Goal: Task Accomplishment & Management: Use online tool/utility

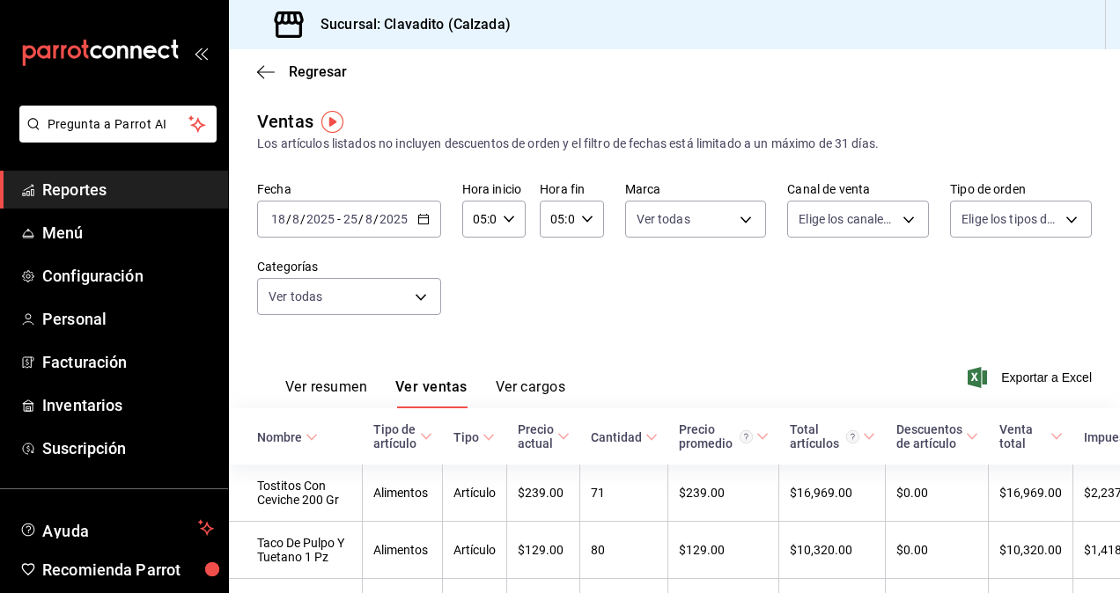
click at [433, 113] on div "Ventas Los artículos listados no incluyen descuentos de orden y el filtro de fe…" at bounding box center [674, 130] width 834 height 45
click at [417, 217] on icon "button" at bounding box center [423, 219] width 12 height 12
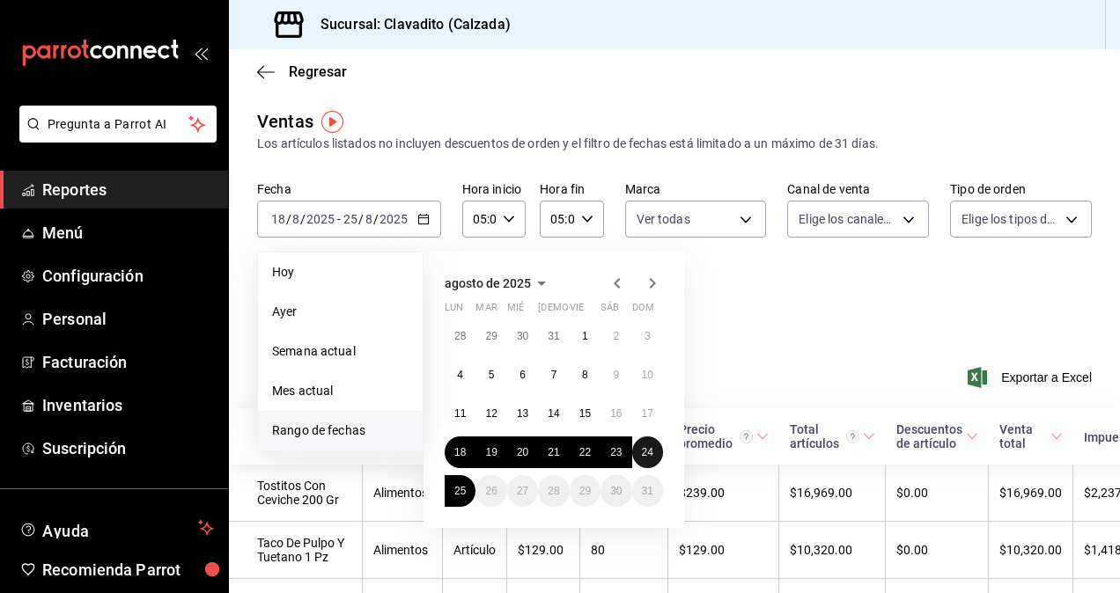
click at [637, 445] on button "24" at bounding box center [647, 453] width 31 height 32
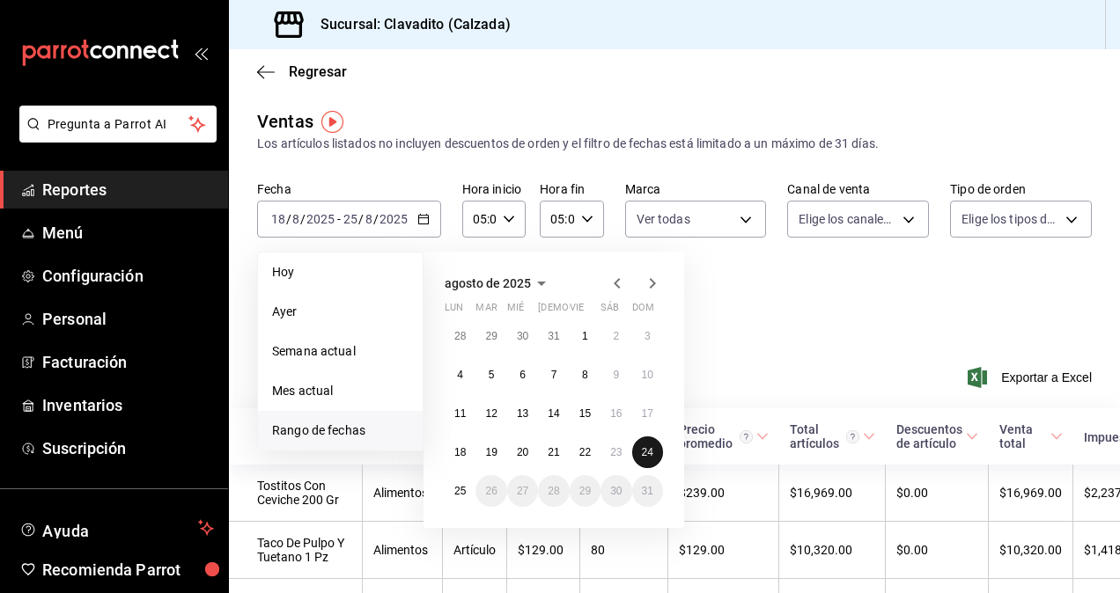
click at [637, 445] on button "24" at bounding box center [647, 453] width 31 height 32
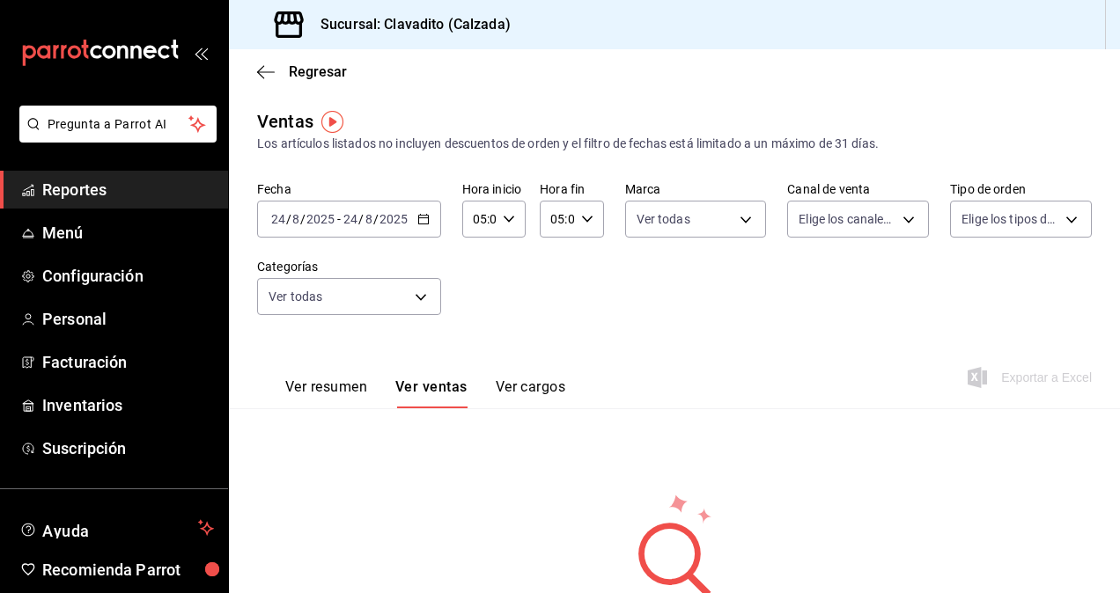
click at [339, 376] on div "Ver resumen Ver ventas Ver cargos" at bounding box center [411, 382] width 308 height 51
click at [336, 378] on button "Ver resumen" at bounding box center [326, 393] width 82 height 30
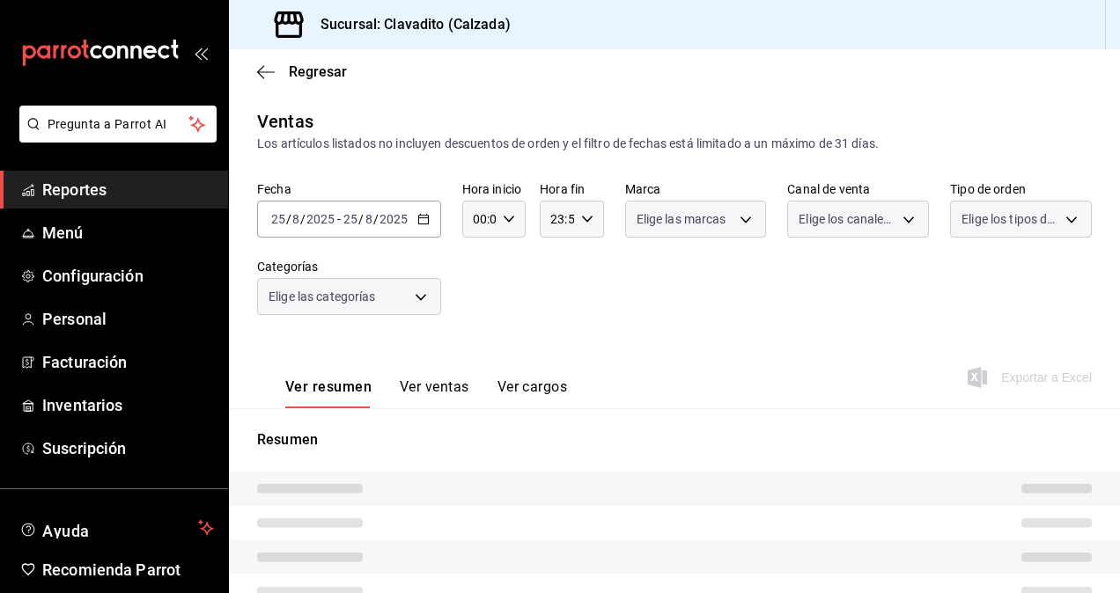
type input "05:00"
type input "baf57ed1-919f-4c82-8763-5f61bb5ecf6c,a733550a-1833-4f39-b337-4b288d8ef239,37b97…"
type input "7c6329b2-7c80-4d0a-92e1-359a60270725"
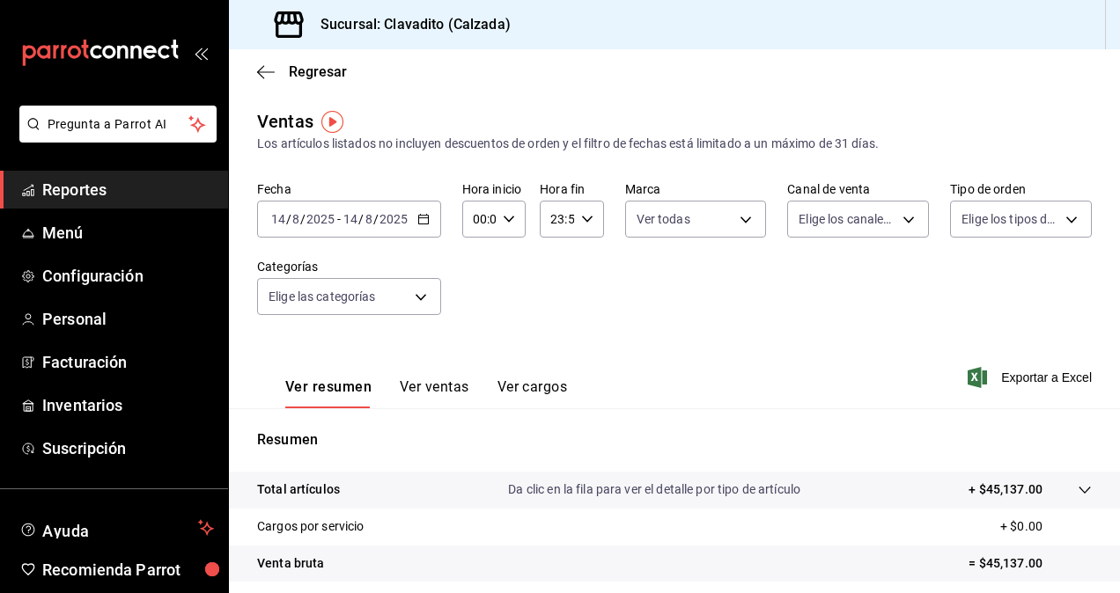
click at [424, 220] on icon "button" at bounding box center [423, 219] width 12 height 12
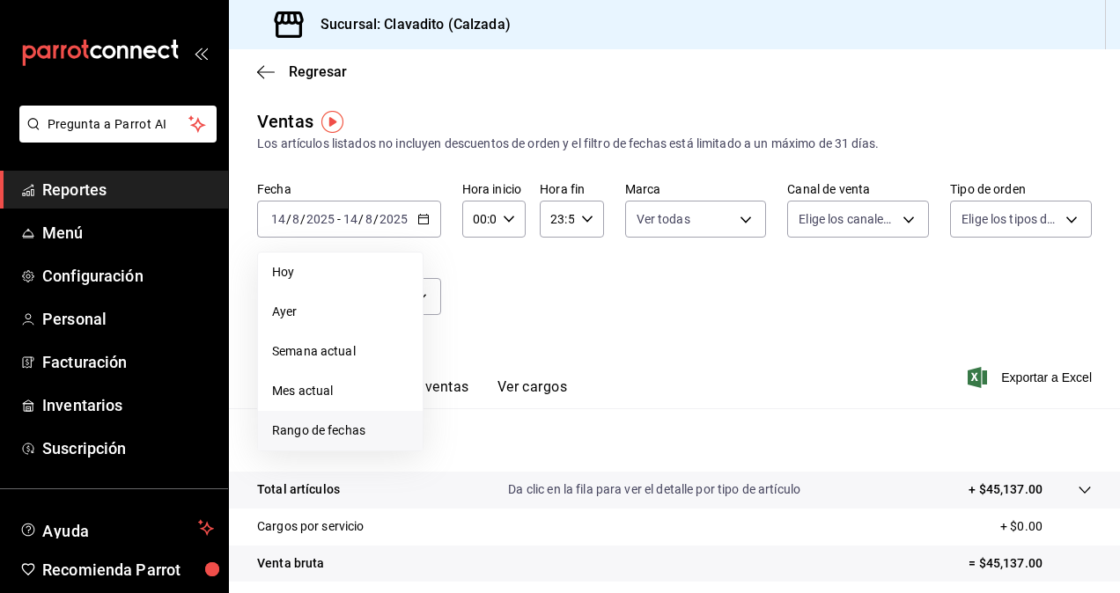
click at [322, 431] on span "Rango de fechas" at bounding box center [340, 431] width 136 height 18
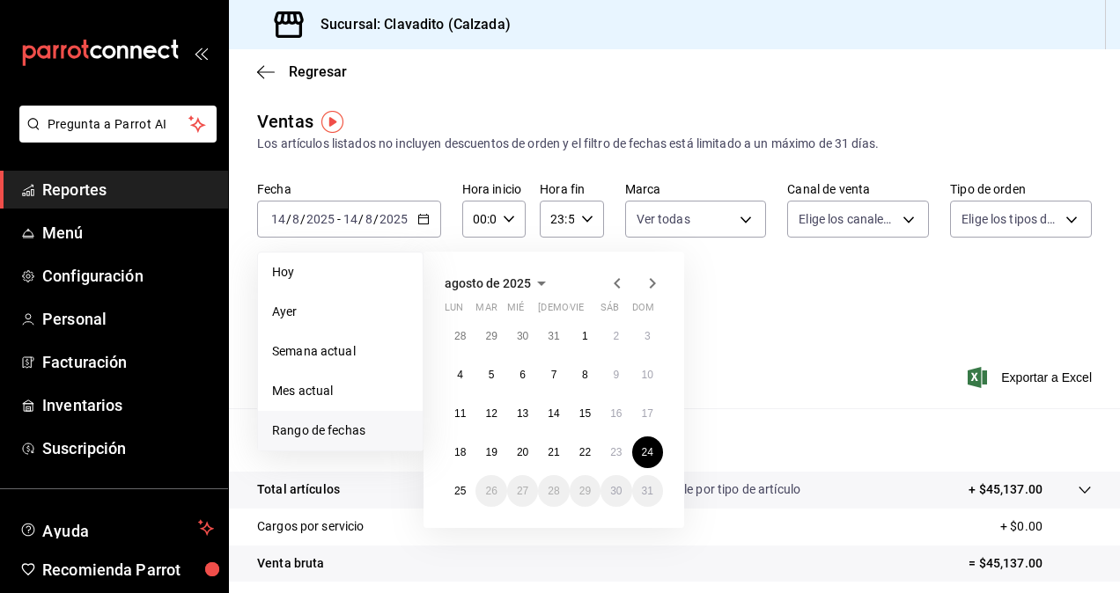
click at [643, 454] on abbr "24" at bounding box center [647, 452] width 11 height 12
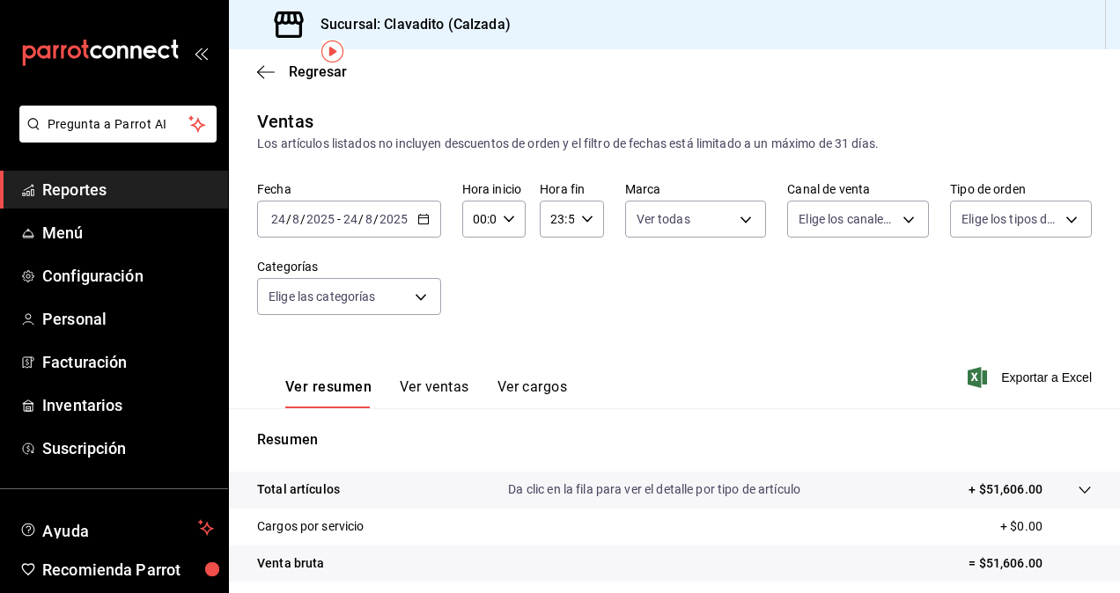
scroll to position [113, 0]
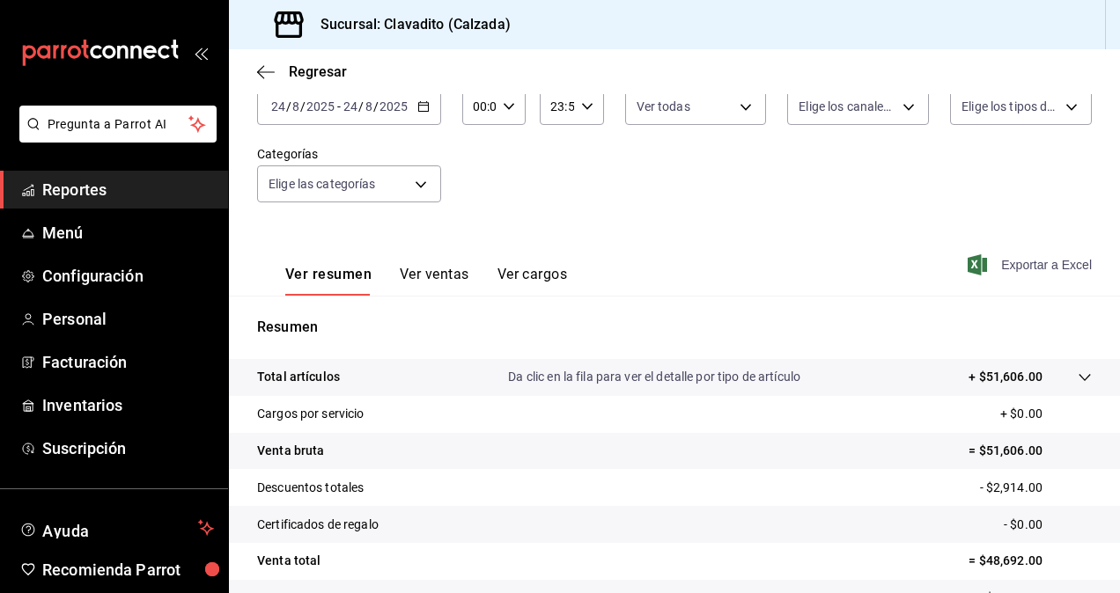
click at [1066, 263] on span "Exportar a Excel" at bounding box center [1031, 264] width 121 height 21
click at [123, 186] on span "Reportes" at bounding box center [128, 190] width 172 height 24
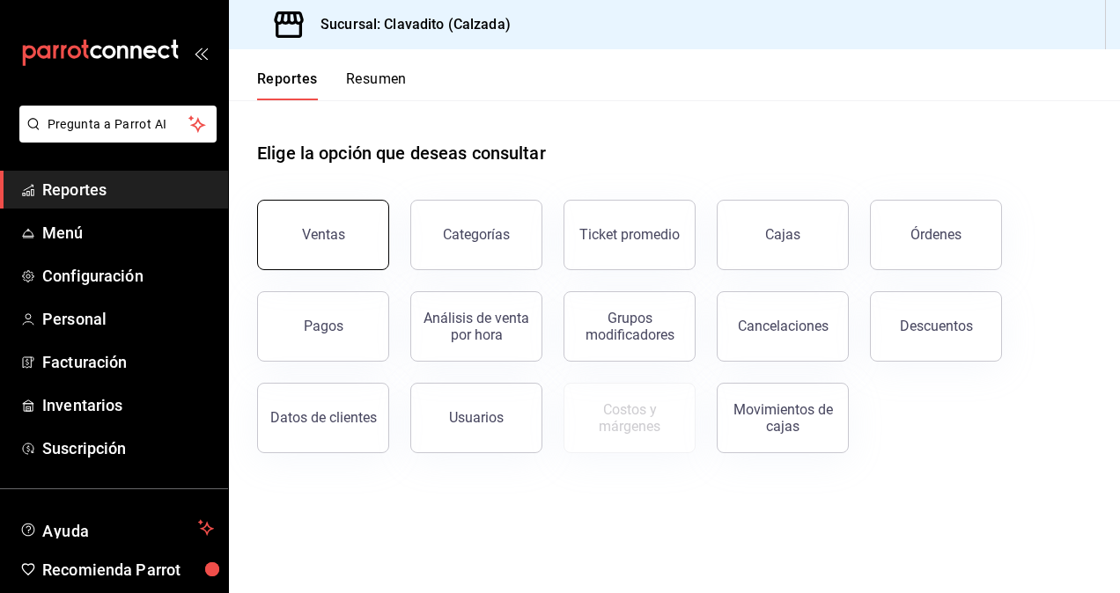
click at [349, 218] on button "Ventas" at bounding box center [323, 235] width 132 height 70
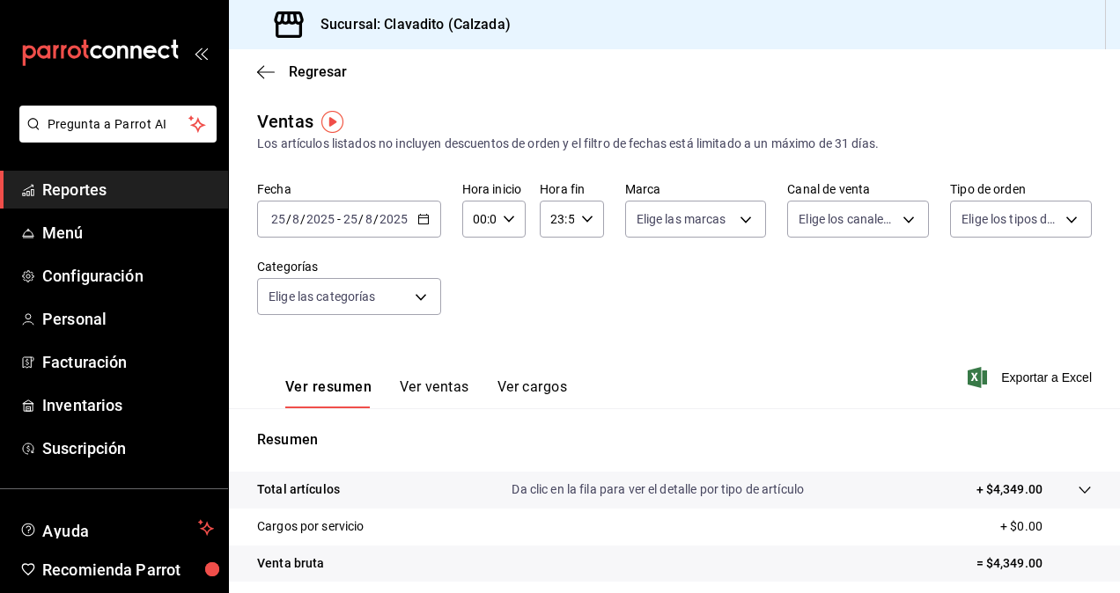
click at [417, 223] on icon "button" at bounding box center [423, 219] width 12 height 12
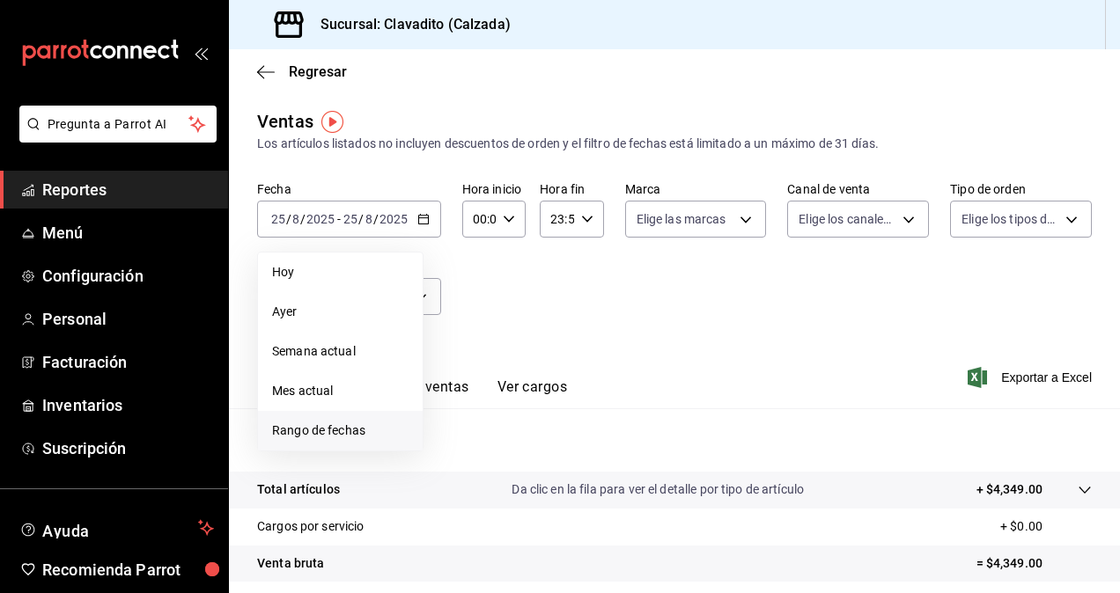
click at [294, 425] on span "Rango de fechas" at bounding box center [340, 431] width 136 height 18
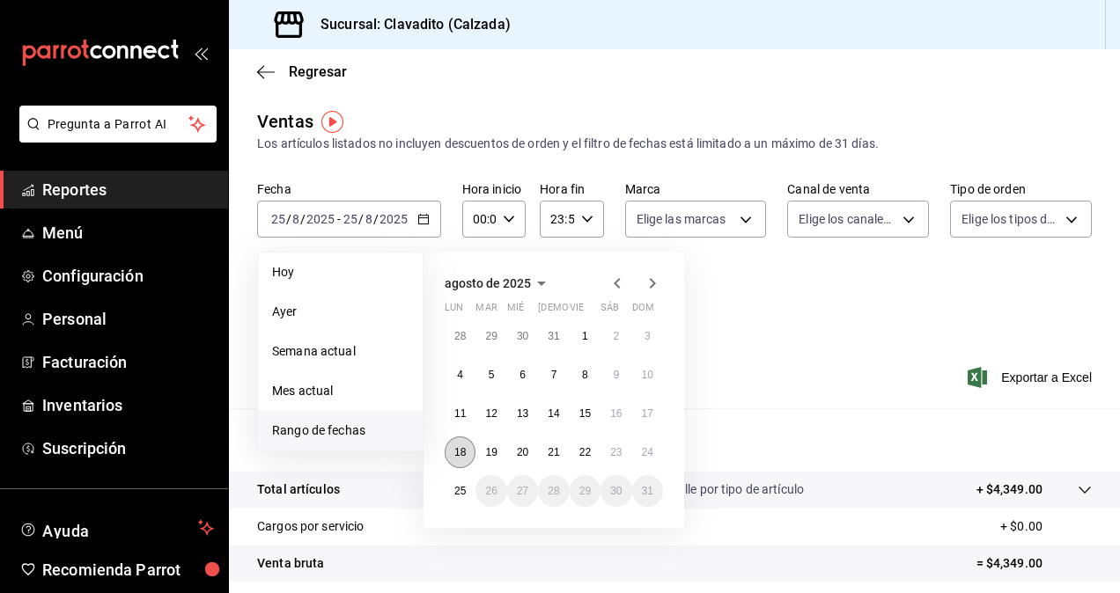
click at [474, 451] on button "18" at bounding box center [459, 453] width 31 height 32
click at [464, 486] on abbr "25" at bounding box center [459, 491] width 11 height 12
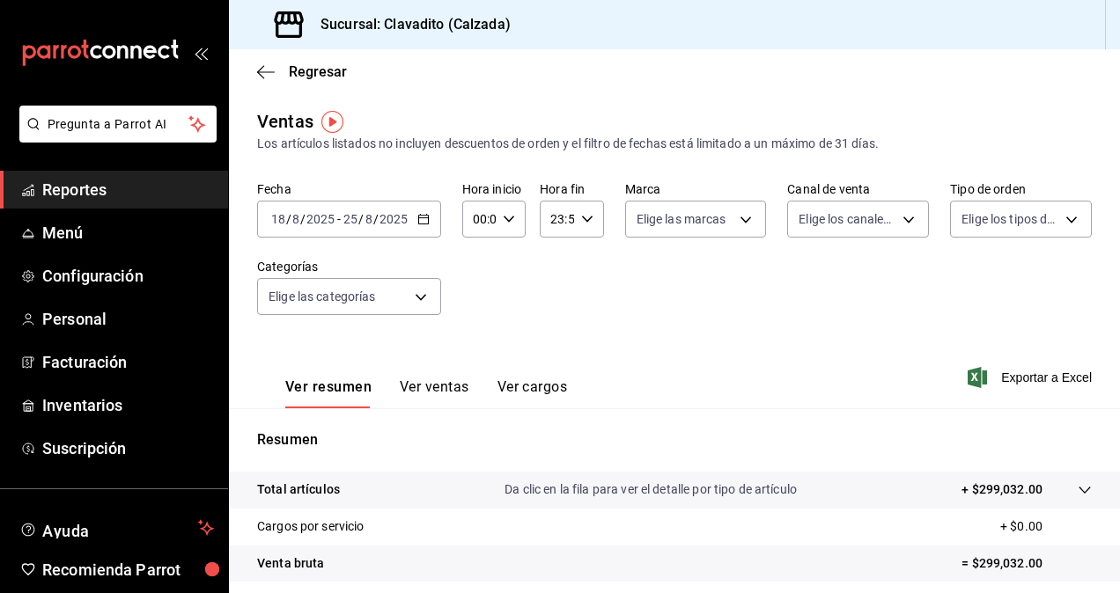
click at [422, 222] on icon "button" at bounding box center [423, 219] width 12 height 12
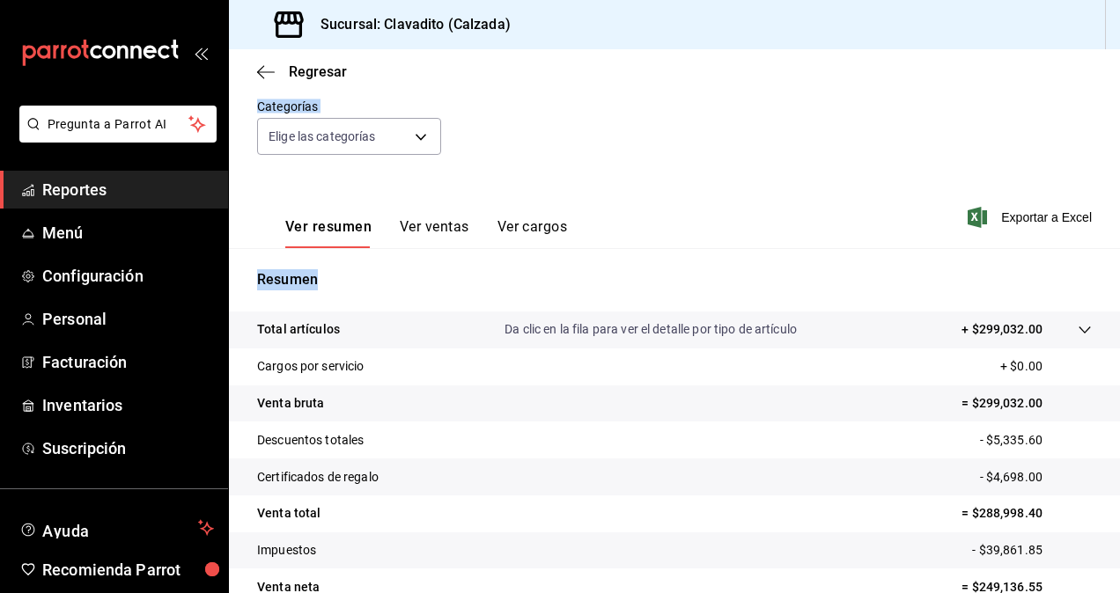
scroll to position [250, 0]
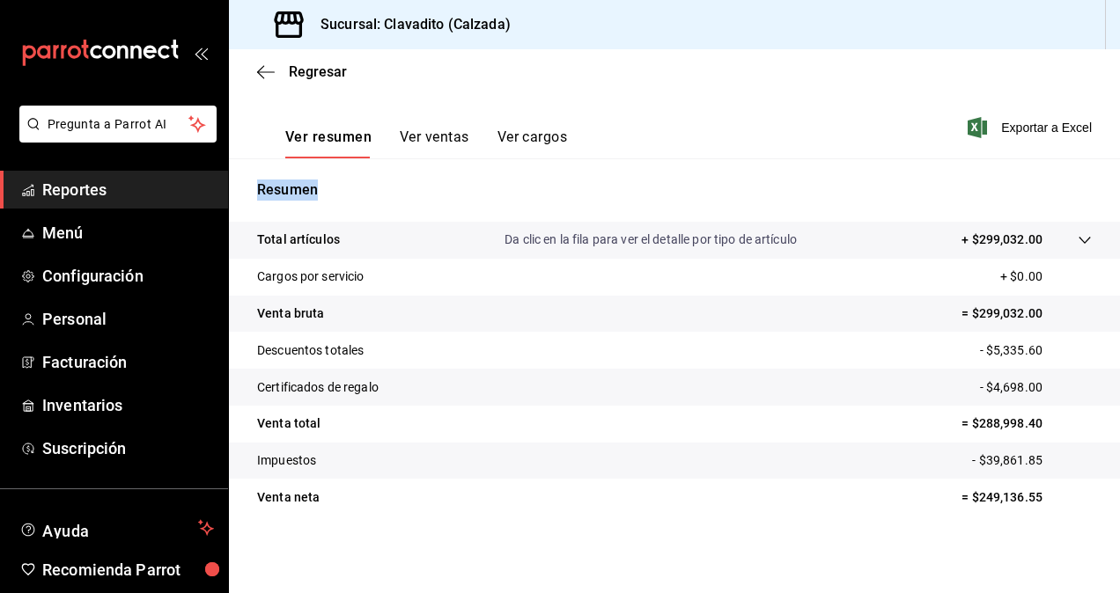
drag, startPoint x: 850, startPoint y: 334, endPoint x: 768, endPoint y: 630, distance: 307.7
click at [768, 568] on html "Pregunta a Parrot AI Reportes Menú Configuración Personal Facturación Inventari…" at bounding box center [560, 296] width 1120 height 593
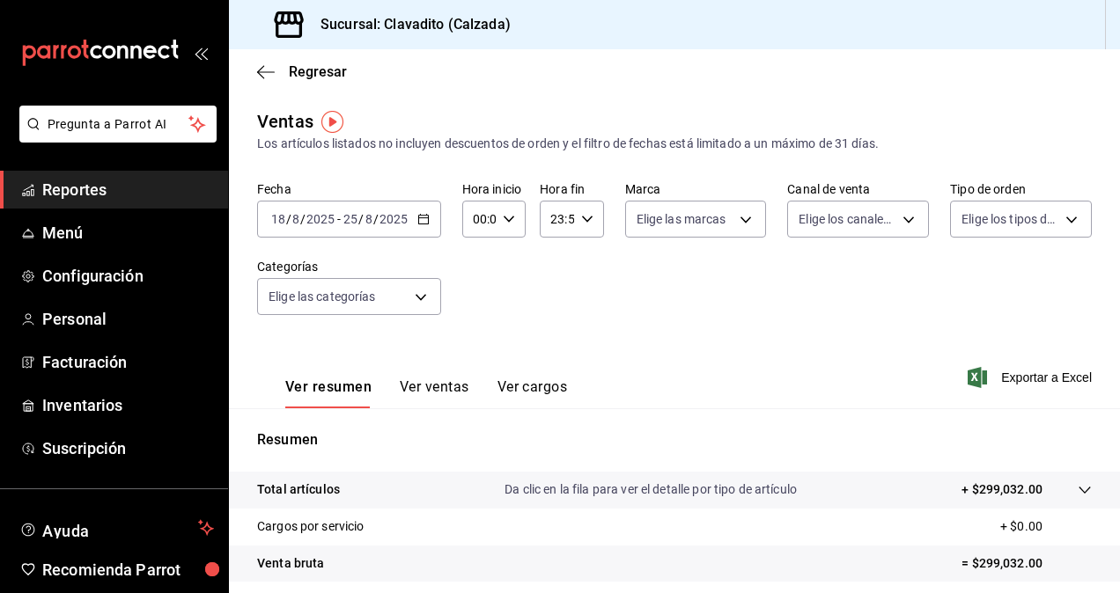
click at [726, 99] on main "Regresar Ventas Los artículos listados no incluyen descuentos de orden y el fil…" at bounding box center [674, 446] width 891 height 794
click at [665, 256] on div "Fecha [DATE] [DATE] - [DATE] [DATE] Hora inicio 00:00 Hora inicio Hora fin 23:5…" at bounding box center [674, 258] width 834 height 155
click at [643, 128] on div "Ventas Los artículos listados no incluyen descuentos de orden y el filtro de fe…" at bounding box center [674, 130] width 834 height 45
